Goal: Task Accomplishment & Management: Complete application form

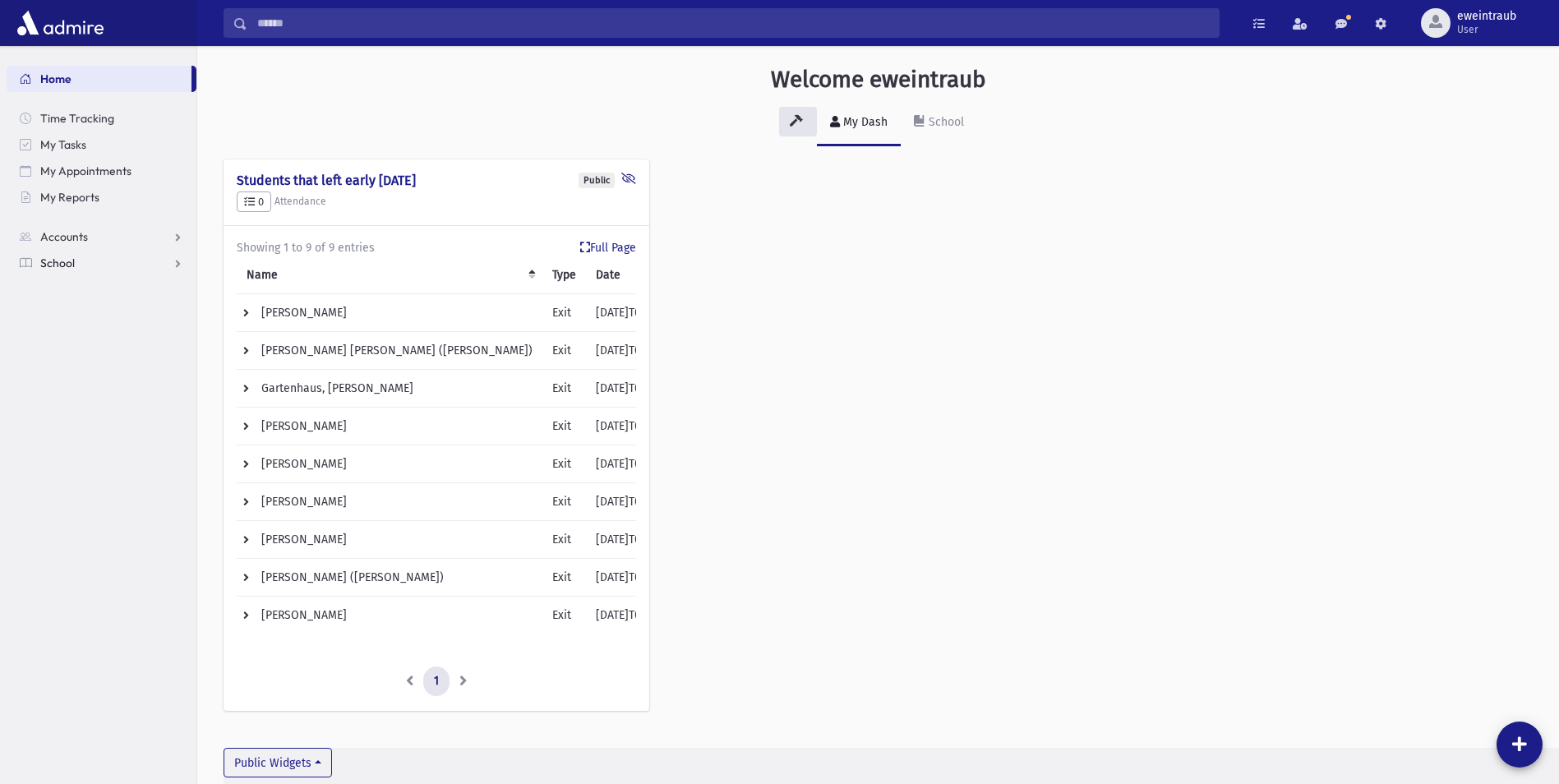
click at [70, 257] on span "School" at bounding box center [58, 262] width 35 height 14
click at [87, 315] on span "Attendance" at bounding box center [79, 315] width 61 height 14
click at [86, 343] on span "Entry" at bounding box center [76, 341] width 28 height 14
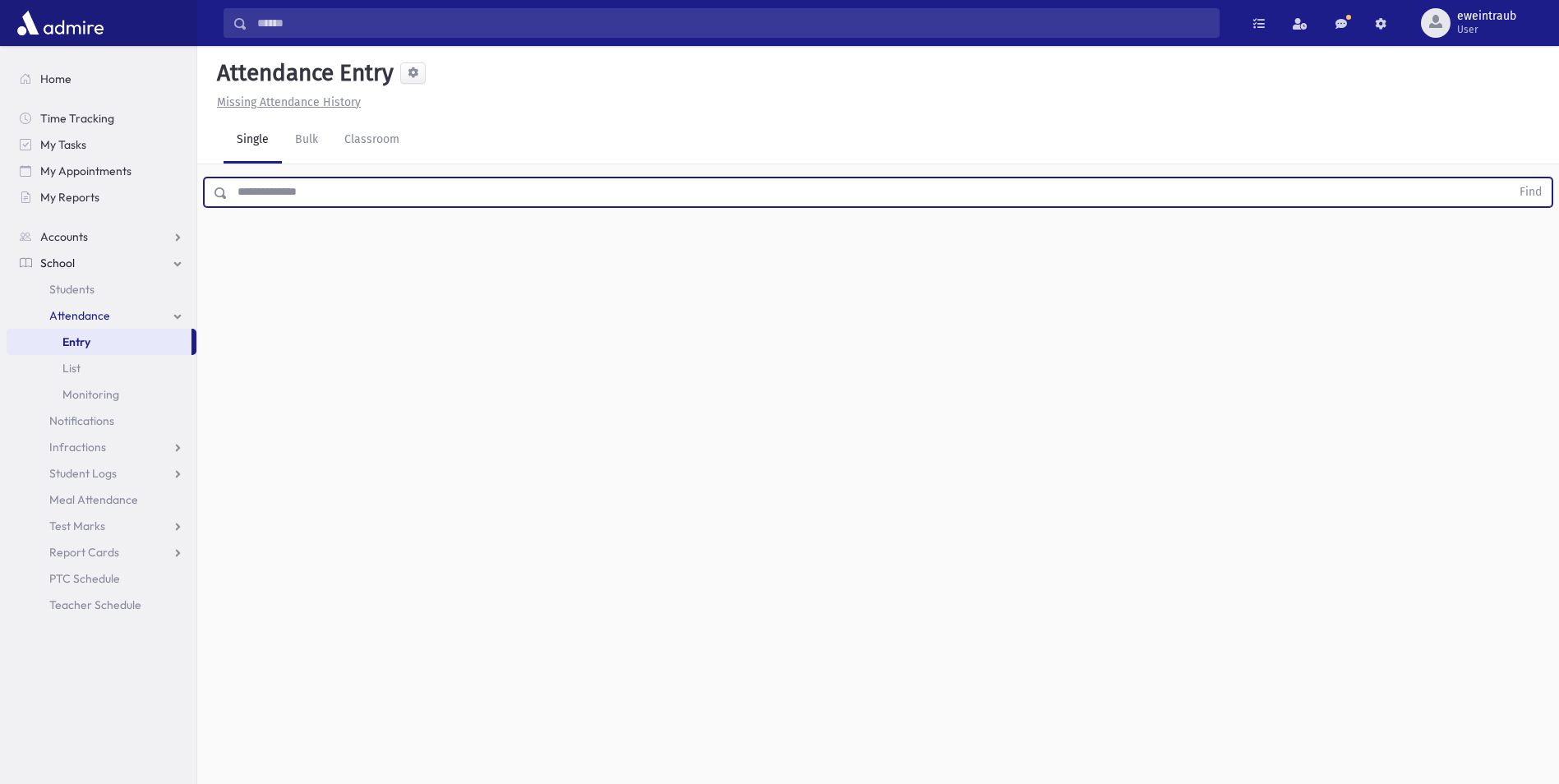
drag, startPoint x: 281, startPoint y: 203, endPoint x: 282, endPoint y: 194, distance: 9.1
click at [282, 200] on input "text" at bounding box center [869, 192] width 1283 height 30
type input "**********"
click at [1510, 179] on button "Find" at bounding box center [1531, 192] width 42 height 28
click at [808, 247] on span "Exit" at bounding box center [802, 245] width 19 height 17
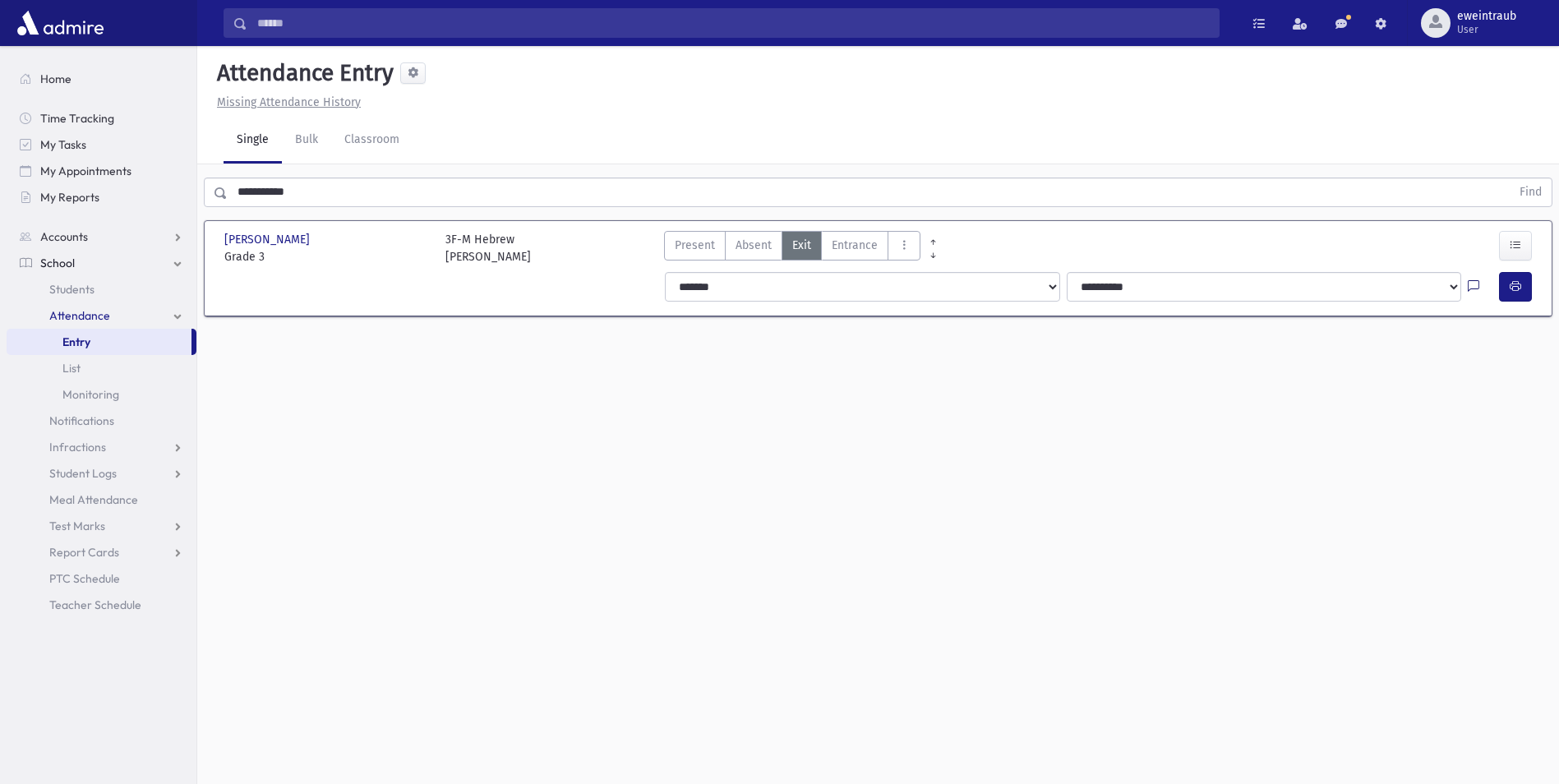
click at [1479, 285] on icon at bounding box center [1473, 287] width 12 height 14
click at [1447, 377] on textarea "Note" at bounding box center [1442, 371] width 192 height 63
type textarea "*****"
click at [1524, 434] on button "Save" at bounding box center [1514, 430] width 47 height 30
click at [1514, 277] on button "button" at bounding box center [1516, 286] width 33 height 30
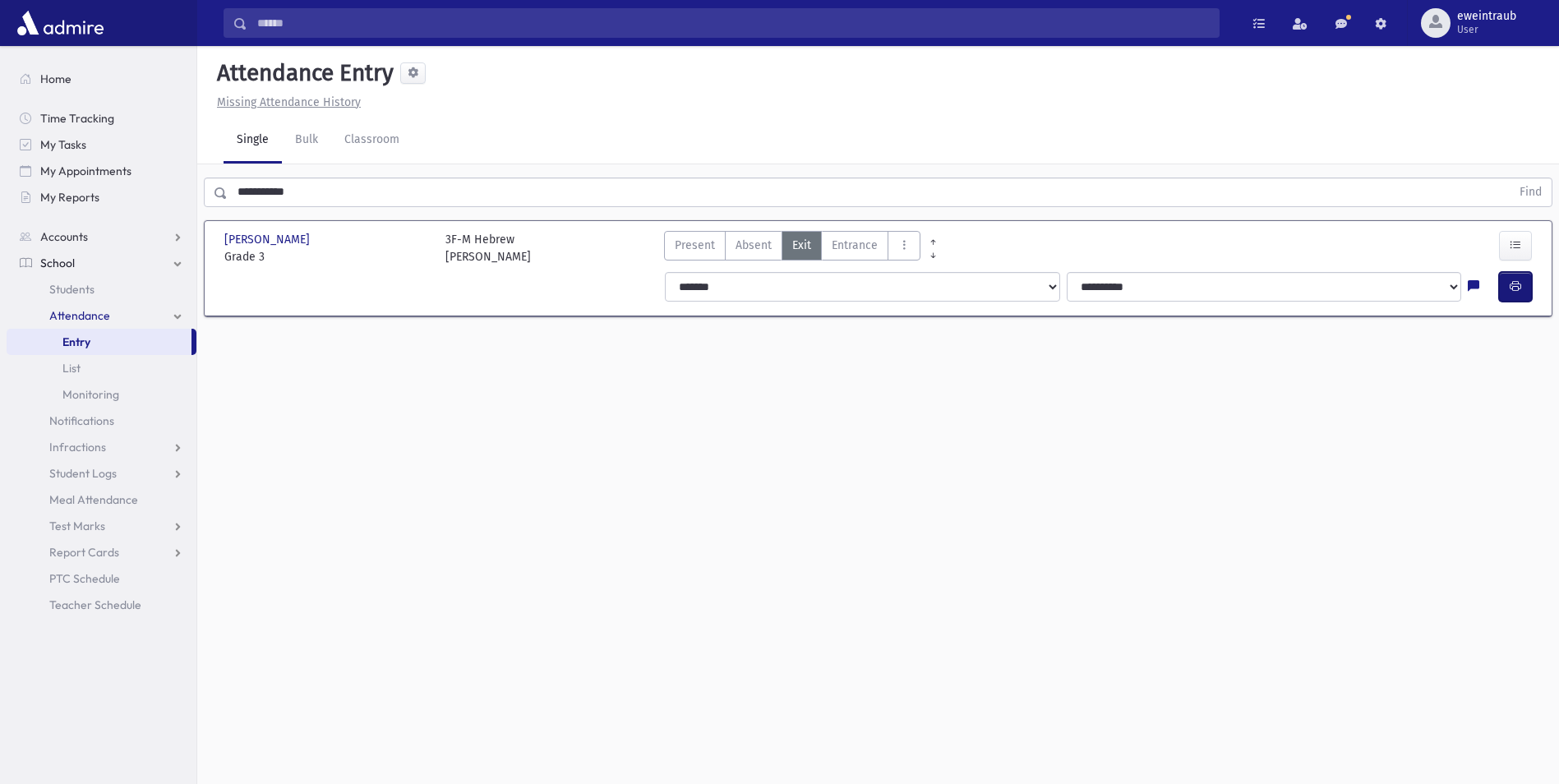
click at [1514, 289] on icon "button" at bounding box center [1516, 286] width 12 height 14
